Goal: Complete application form

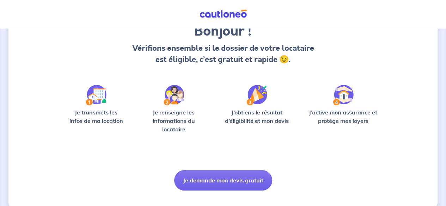
scroll to position [77, 0]
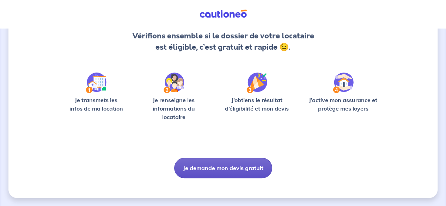
click at [214, 168] on button "Je demande mon devis gratuit" at bounding box center [223, 168] width 98 height 20
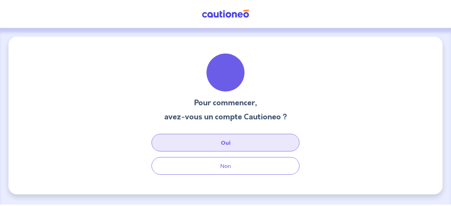
click at [216, 146] on button "Oui" at bounding box center [225, 143] width 148 height 18
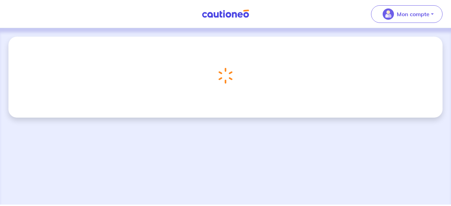
click at [280, 66] on div "Chargement..." at bounding box center [225, 76] width 169 height 44
click at [217, 12] on img at bounding box center [225, 14] width 53 height 9
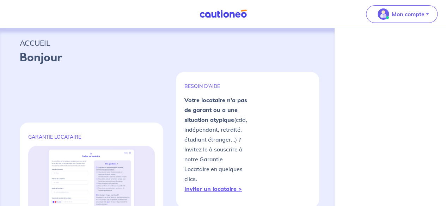
select select "FR"
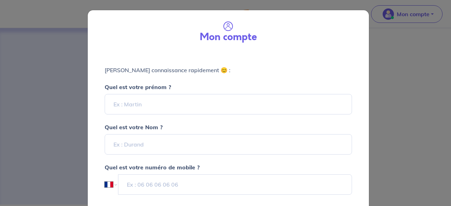
click at [385, 23] on div "Mon compte [PERSON_NAME] connaissance rapidement 😊 : Quel est votre prénom ? Qu…" at bounding box center [225, 103] width 451 height 206
click at [163, 112] on input "Quel est votre prénom ?" at bounding box center [228, 104] width 247 height 20
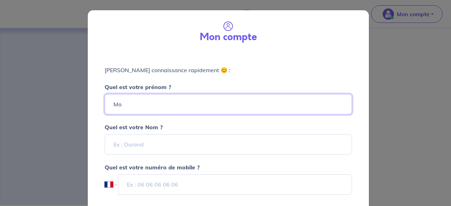
type input "[PERSON_NAME]"
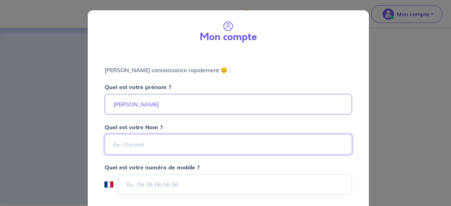
click at [150, 142] on input "Quel est votre Nom ?" at bounding box center [228, 144] width 247 height 20
type input "Labdi"
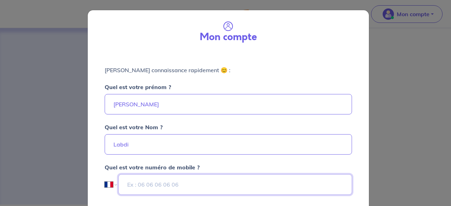
click at [157, 181] on input "tel" at bounding box center [234, 184] width 233 height 20
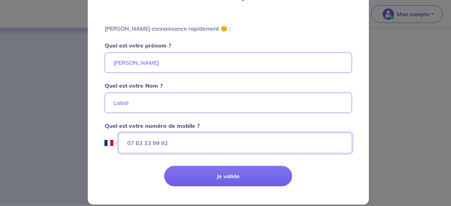
scroll to position [49, 0]
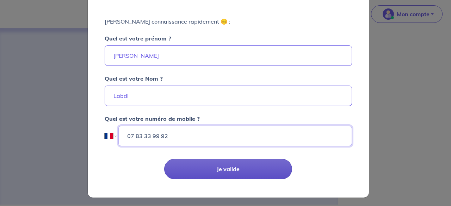
type input "07 83 33 99 92"
click at [204, 165] on button "Je valide" at bounding box center [228, 169] width 128 height 20
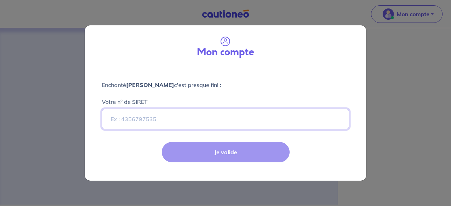
click at [159, 120] on input "Votre n° de SIRET" at bounding box center [225, 119] width 247 height 20
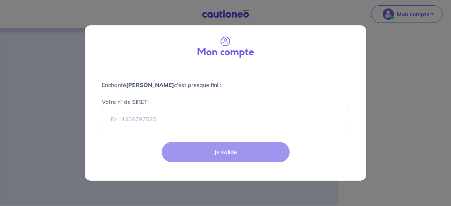
click at [352, 58] on div "Mon compte" at bounding box center [226, 46] width 270 height 30
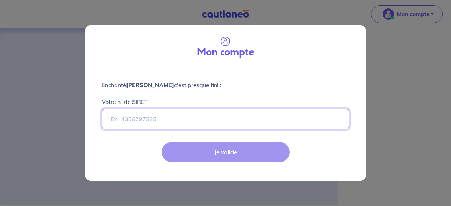
click at [229, 124] on input "Votre n° de SIRET" at bounding box center [225, 119] width 247 height 20
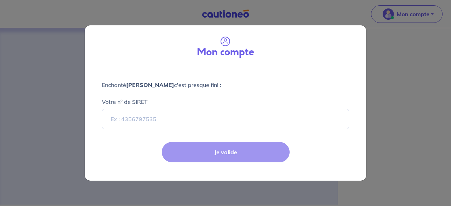
click at [211, 47] on h3 "Mon compte" at bounding box center [225, 53] width 57 height 12
